Goal: Task Accomplishment & Management: Use online tool/utility

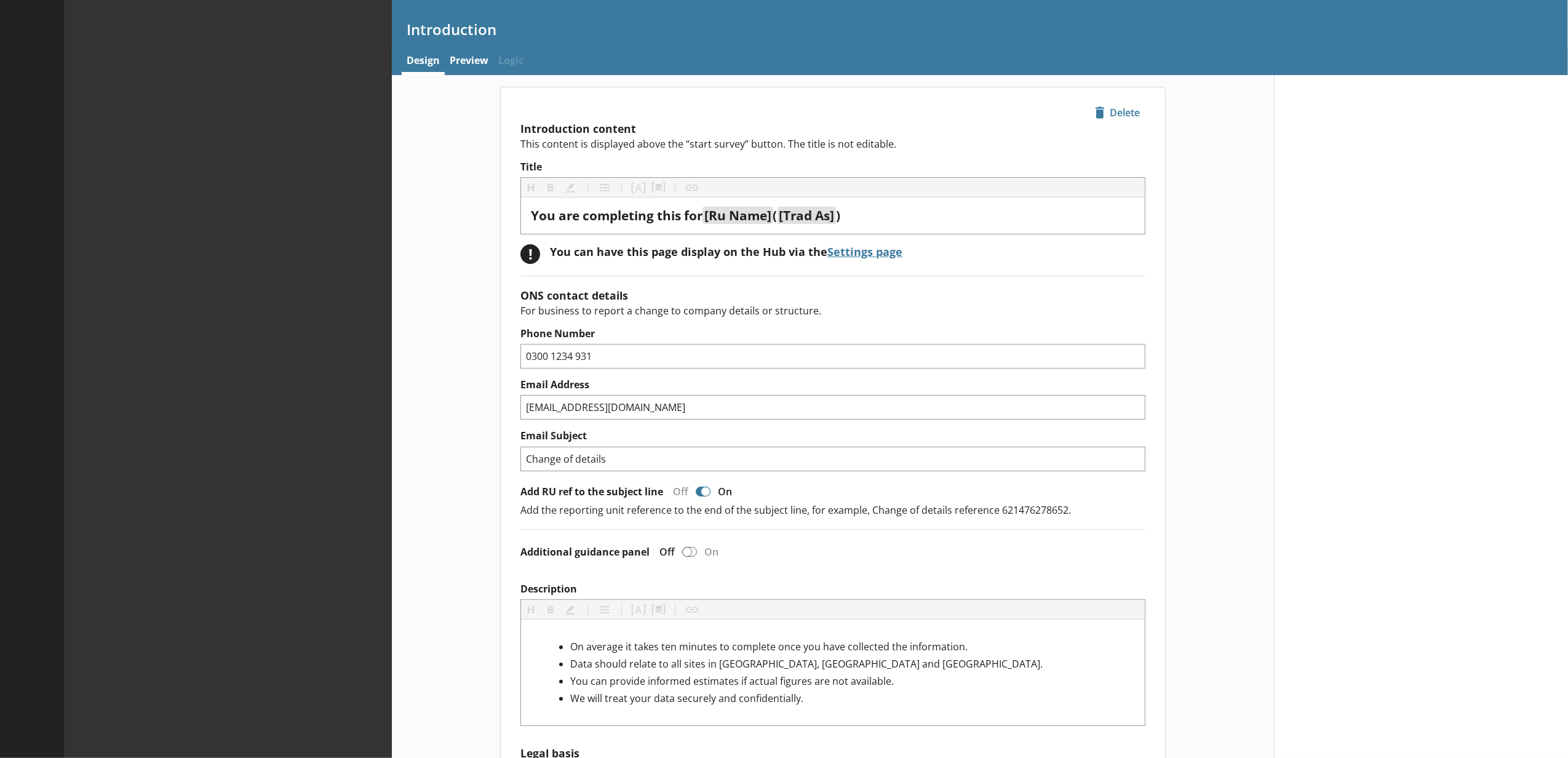
type textarea "x"
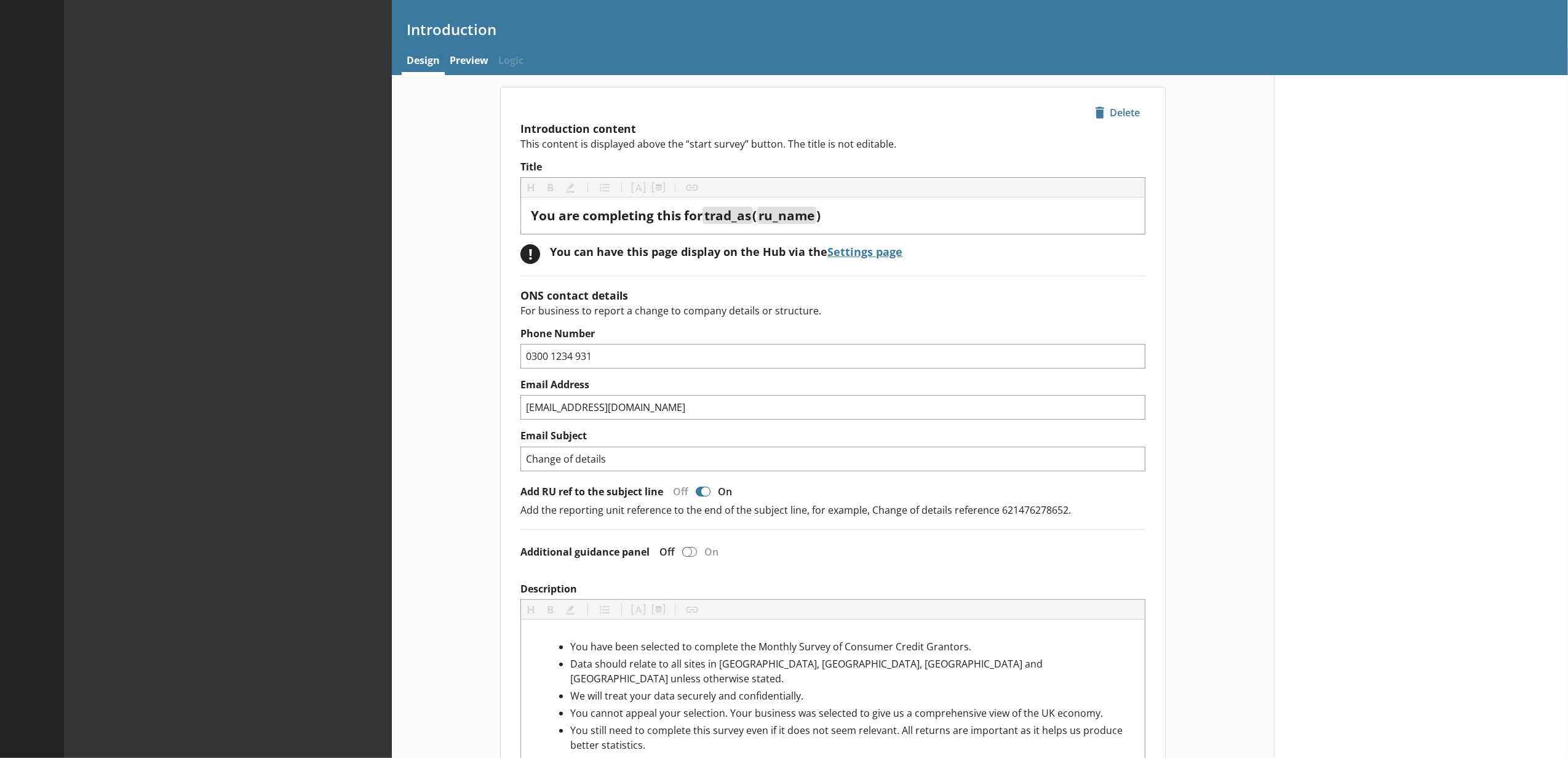
type textarea "x"
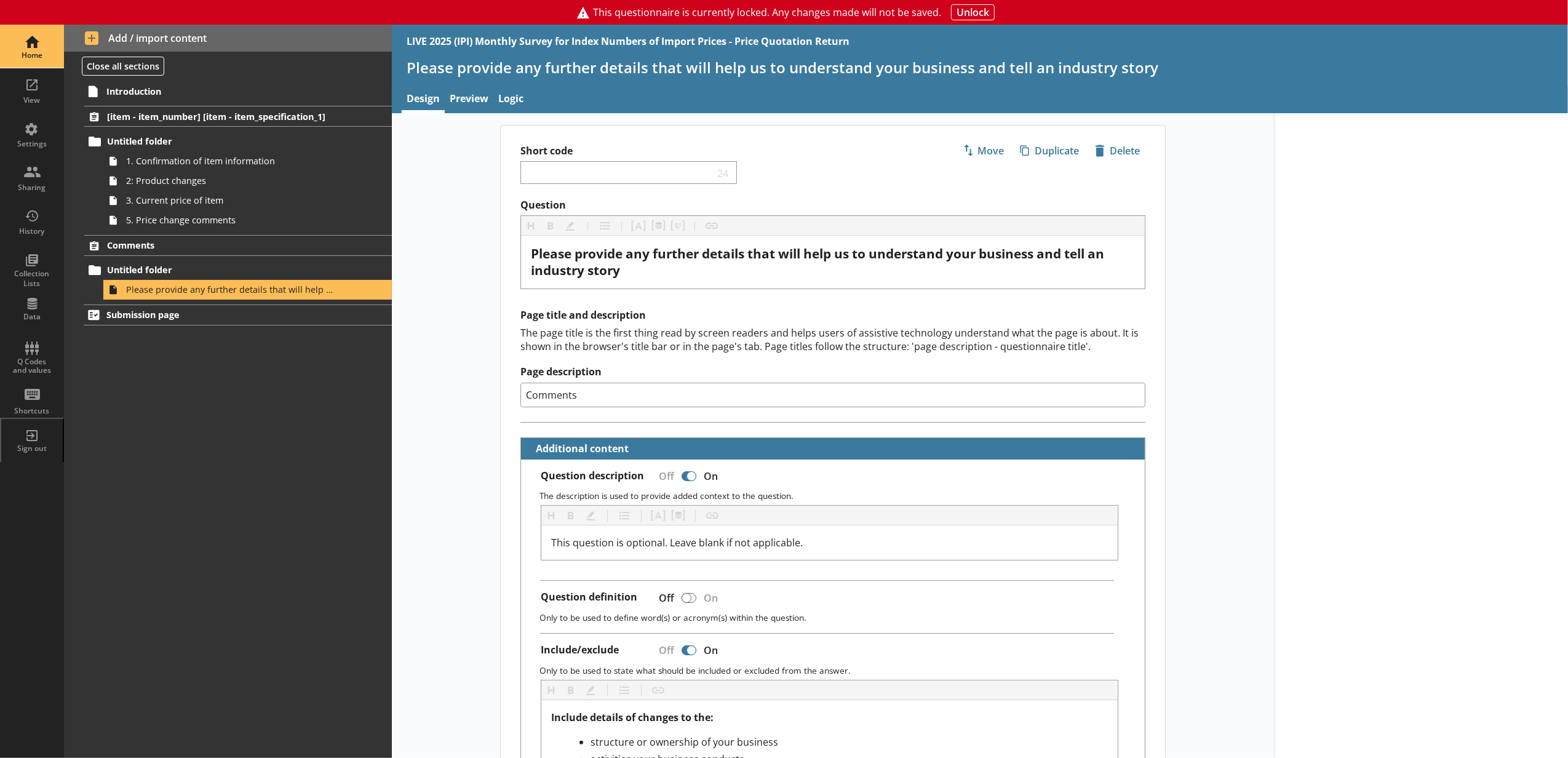
click at [45, 60] on div "Home" at bounding box center [31, 55] width 43 height 10
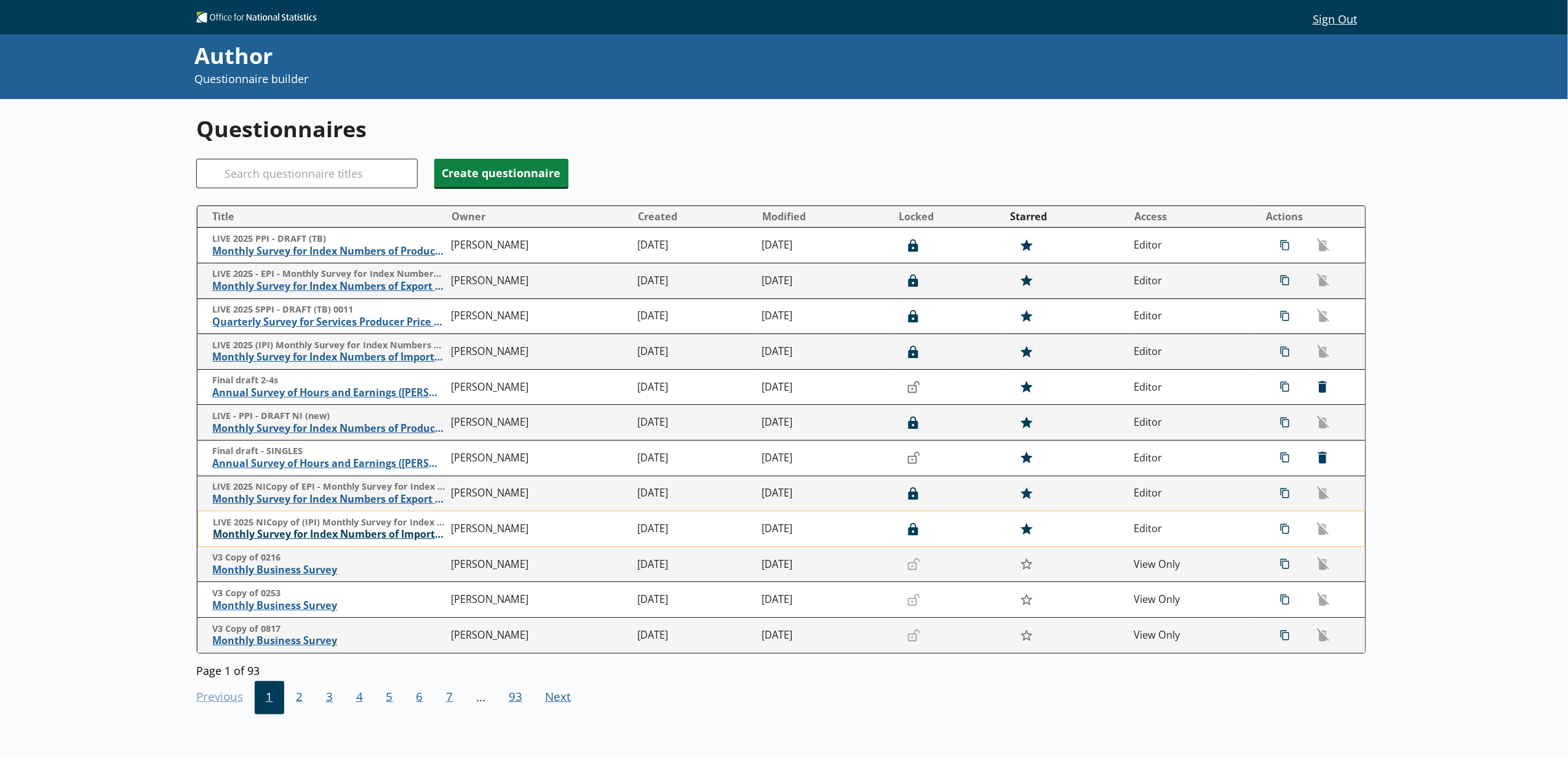
click at [328, 539] on span "Monthly Survey for Index Numbers of Import Prices - Price Quotation Return" at bounding box center [328, 534] width 232 height 13
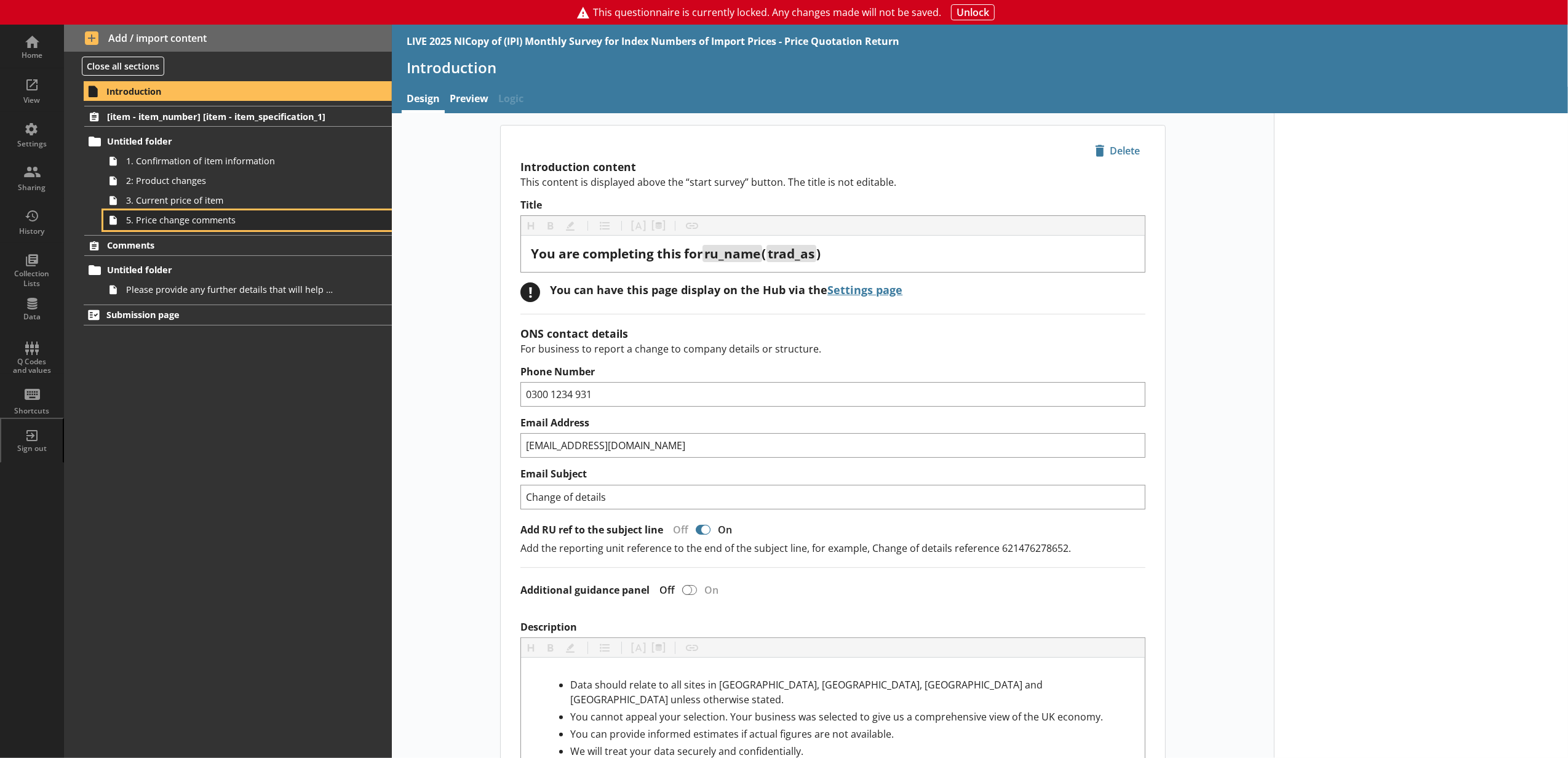
click at [248, 210] on link "5. Price change comments" at bounding box center [248, 220] width 288 height 20
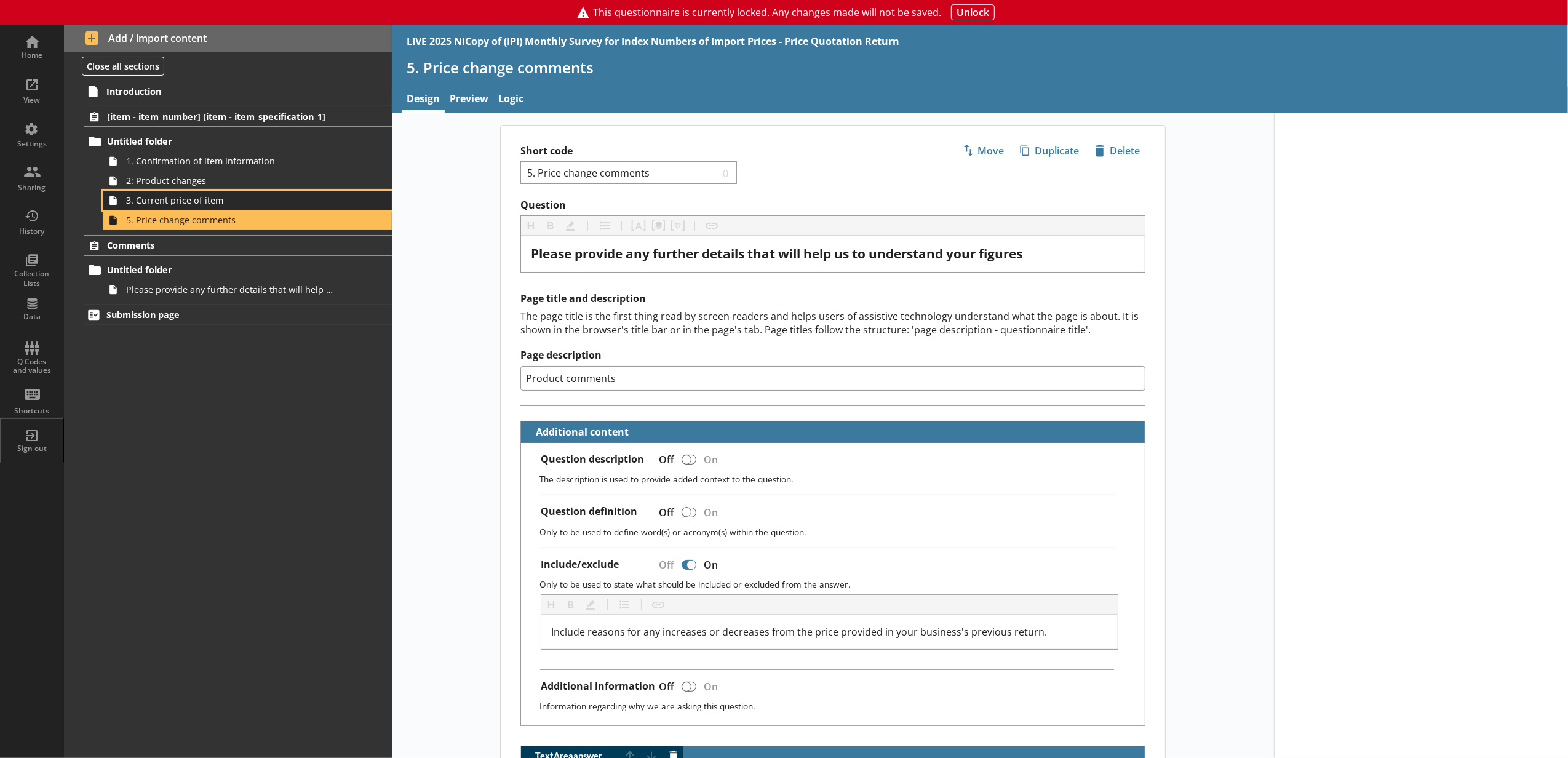
click at [246, 202] on span "3. Current price of item" at bounding box center [231, 200] width 210 height 12
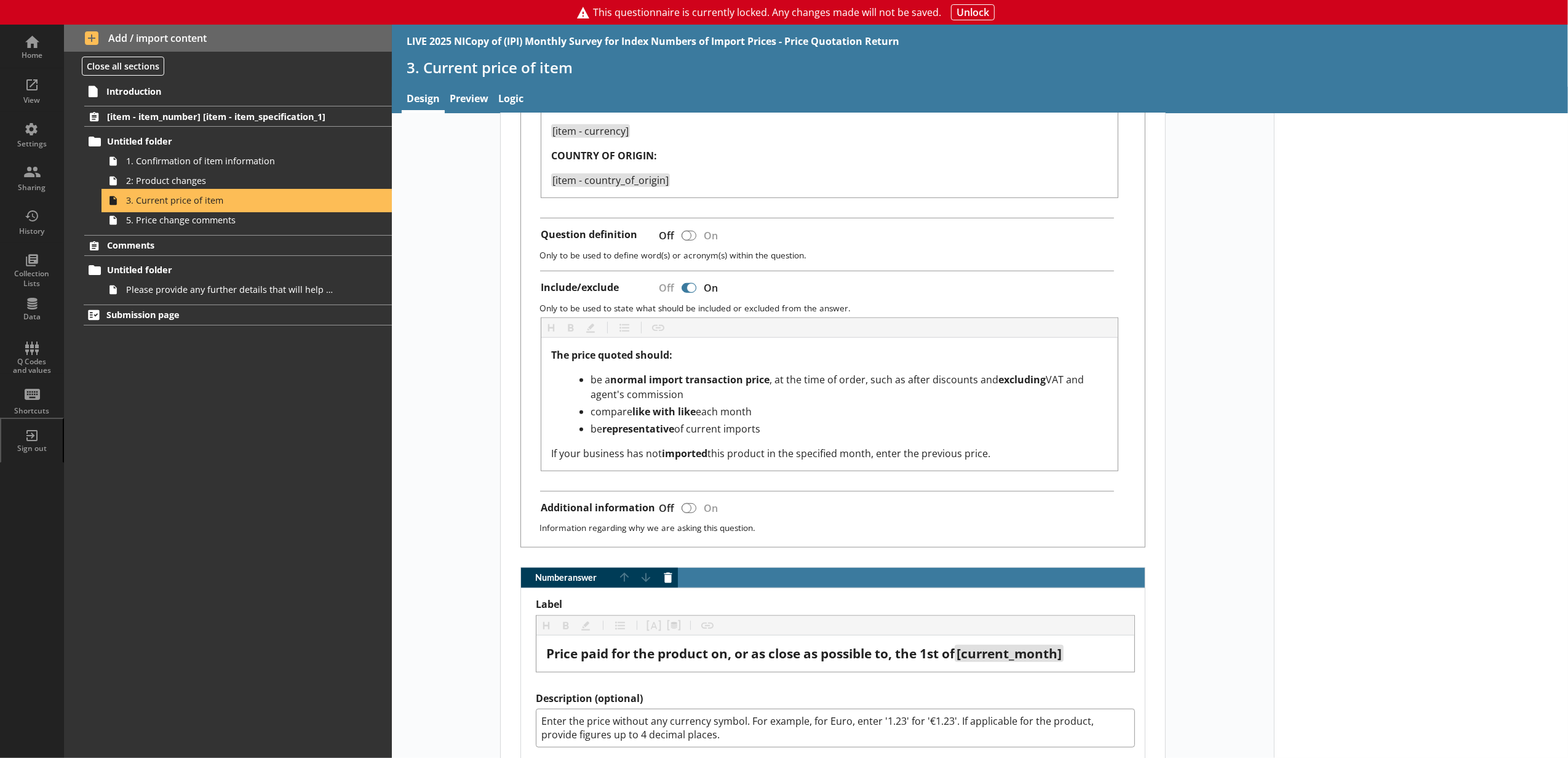
scroll to position [1230, 0]
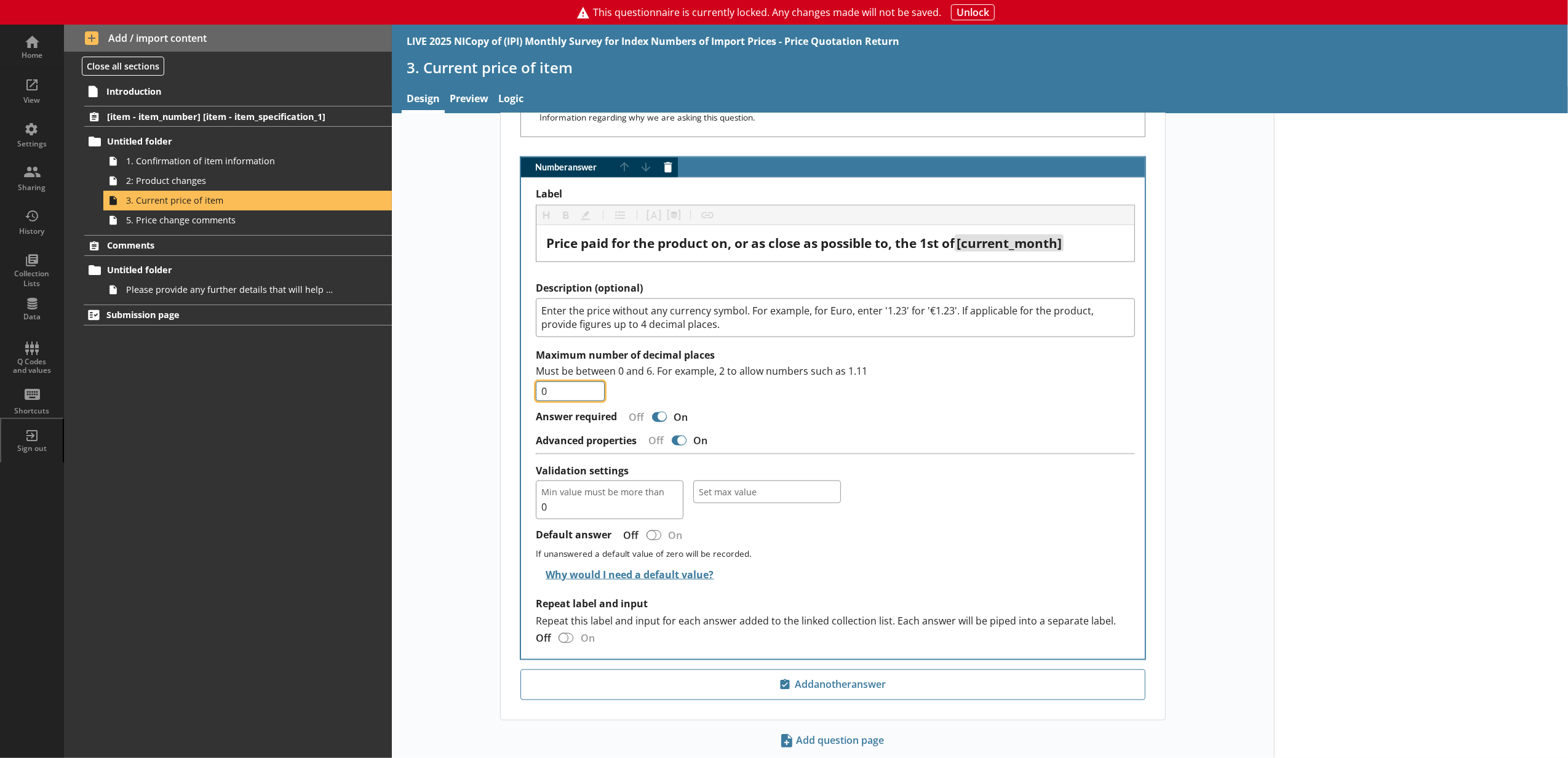
click at [553, 398] on input "0" at bounding box center [570, 391] width 69 height 20
type input "4"
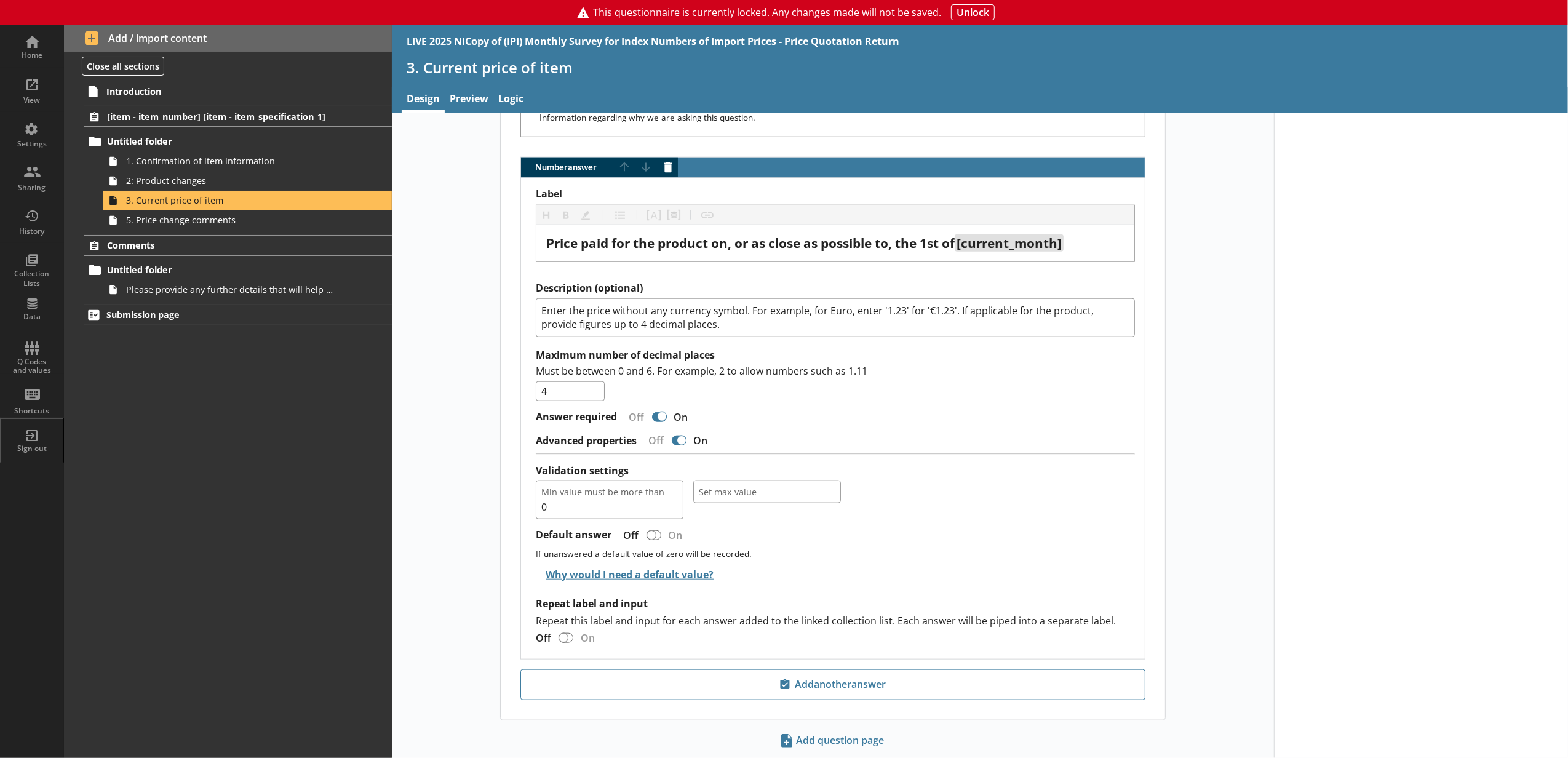
click at [974, 14] on button "Unlock" at bounding box center [973, 12] width 44 height 16
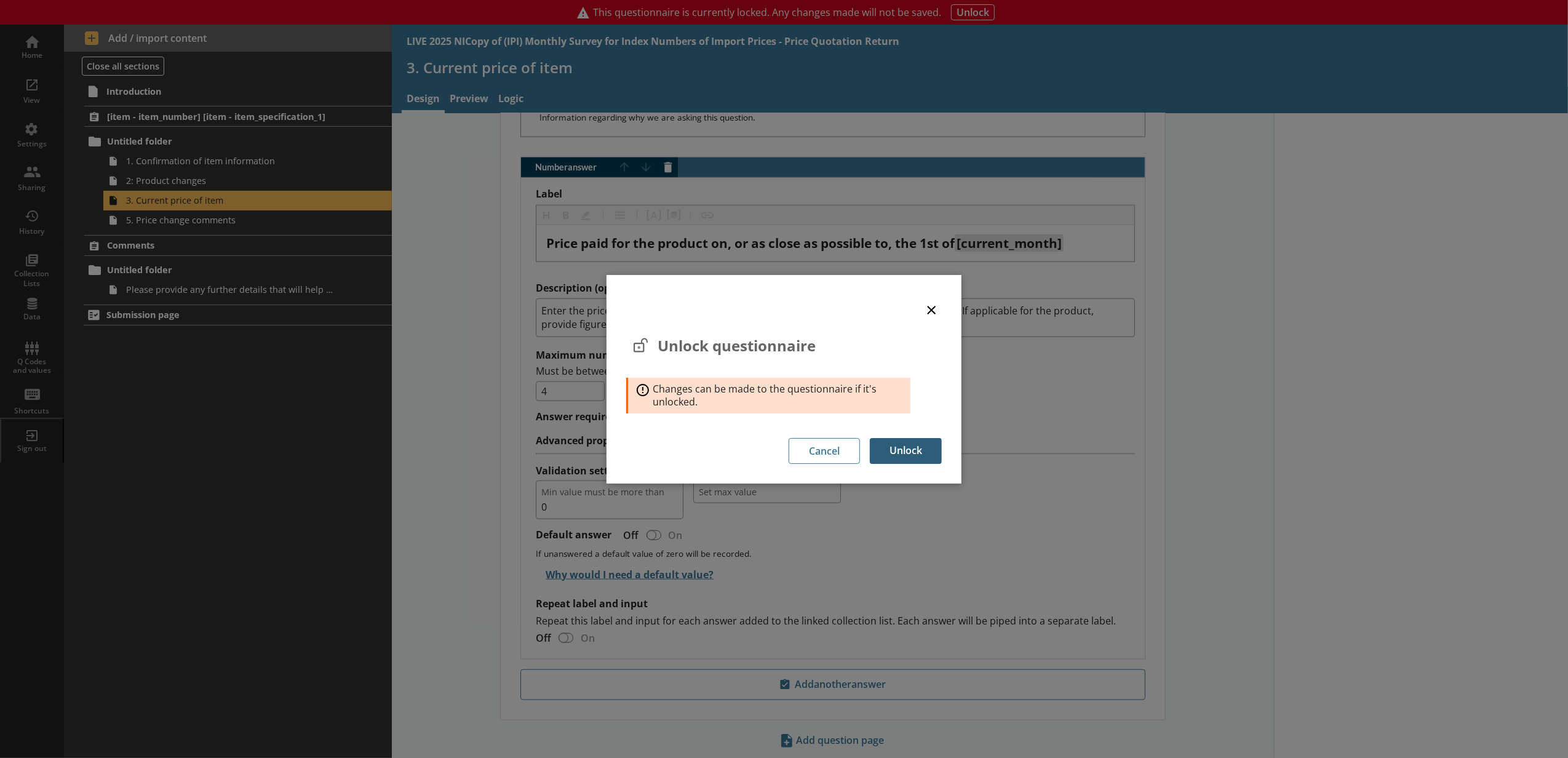
click at [897, 461] on button "Unlock" at bounding box center [905, 450] width 72 height 25
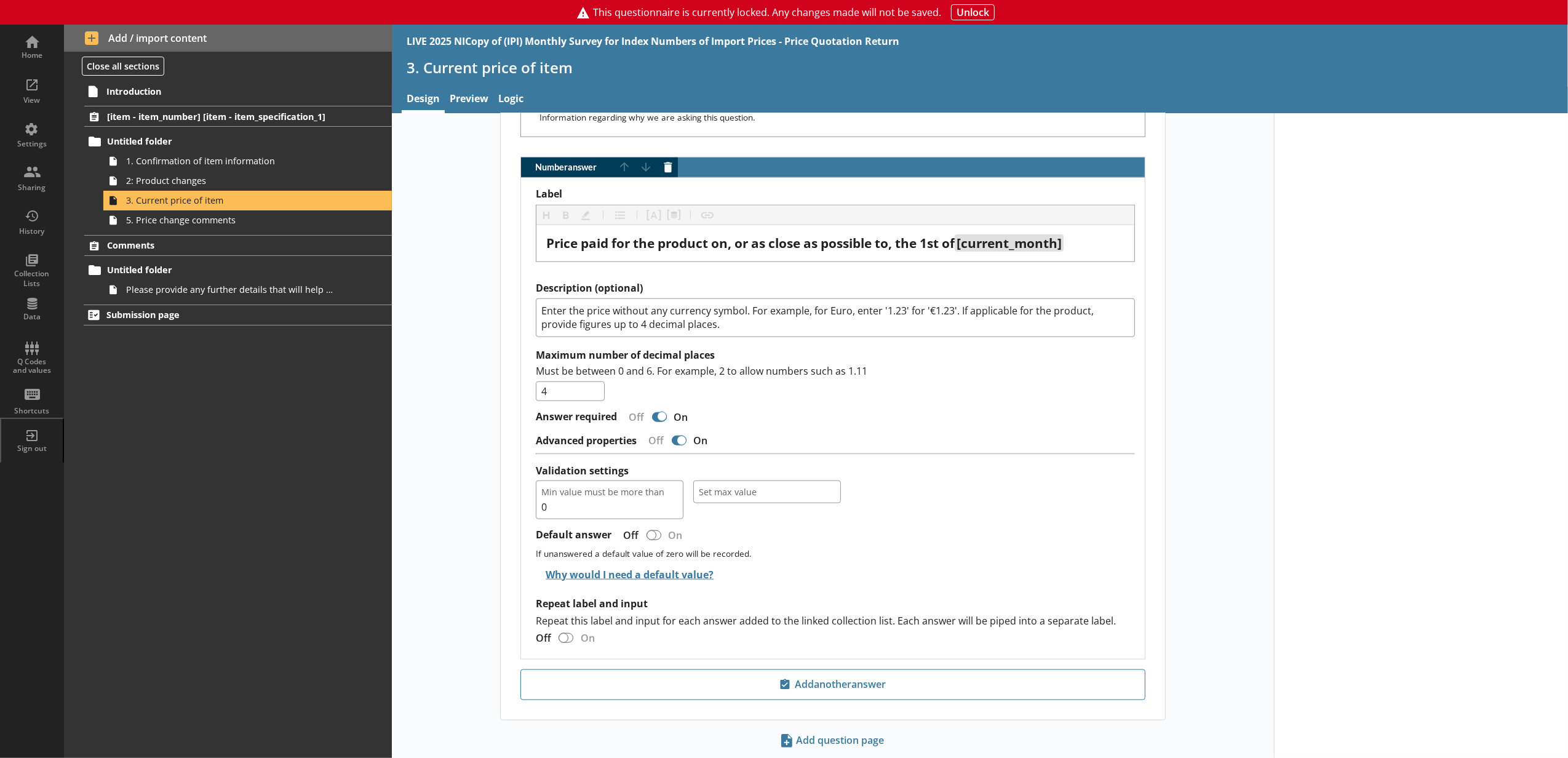
type textarea "x"
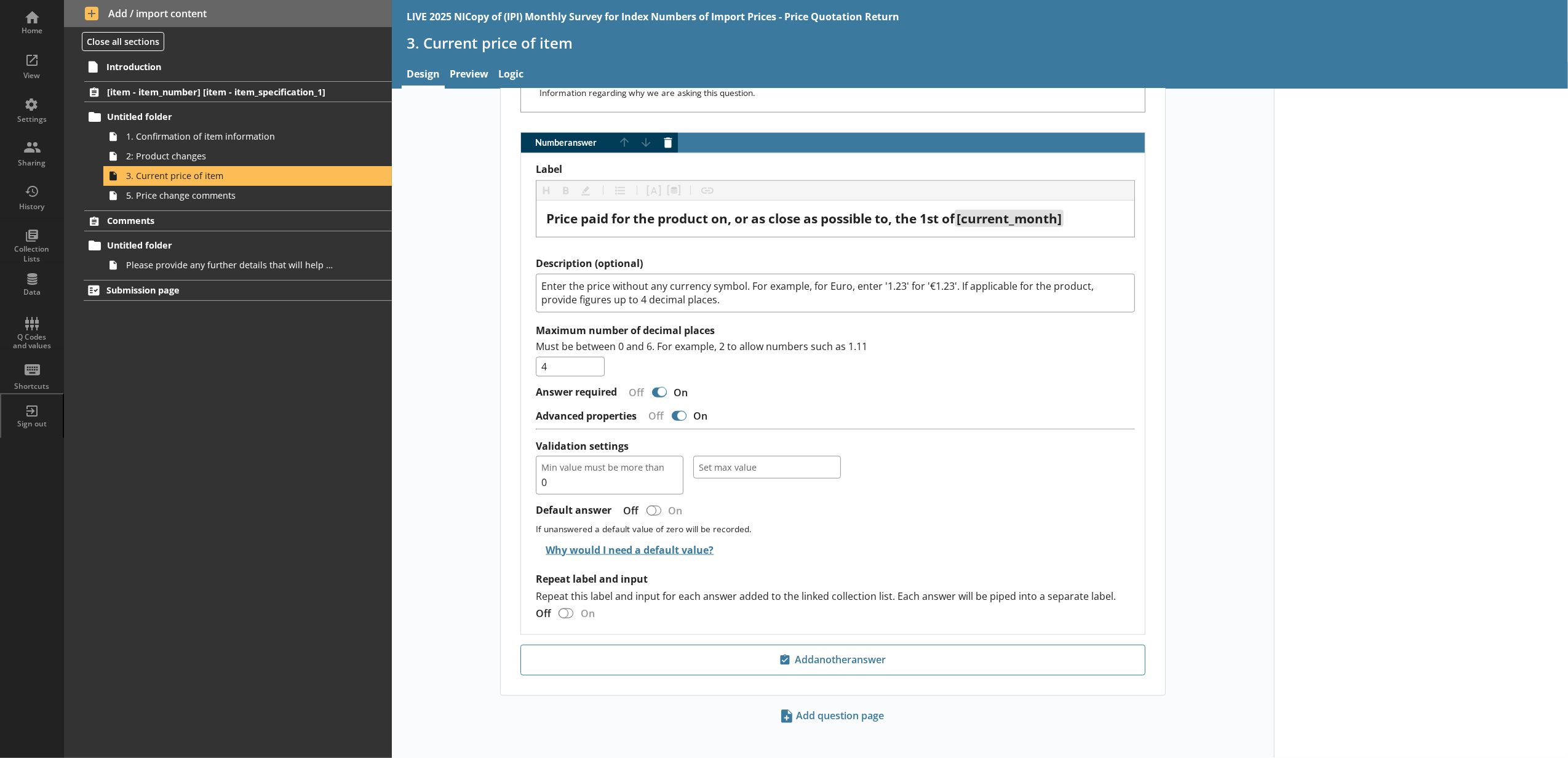
click at [934, 392] on div "Answer required Off On" at bounding box center [835, 392] width 599 height 22
